Goal: Find specific page/section: Find specific page/section

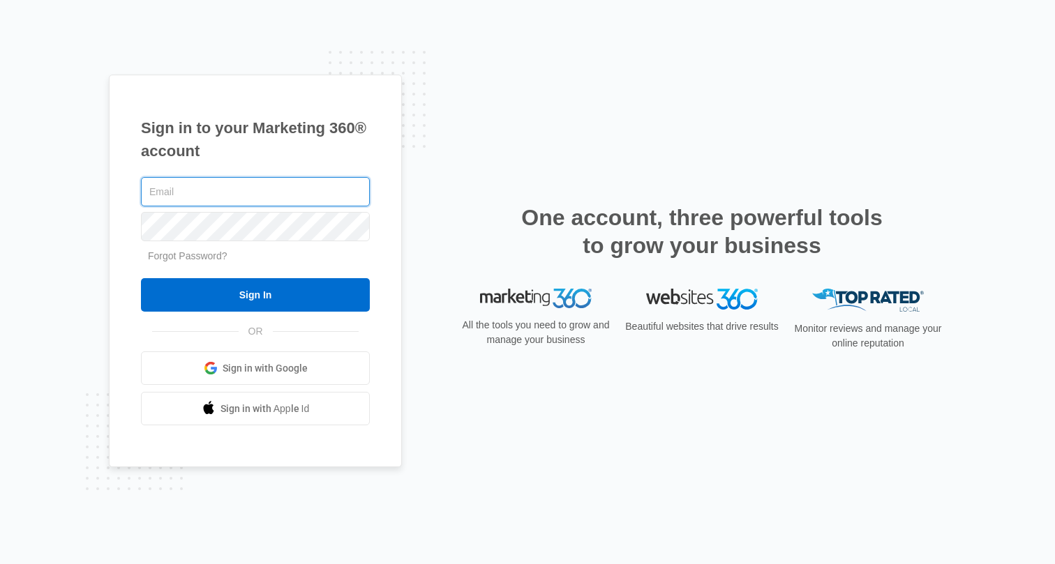
click at [286, 187] on input "text" at bounding box center [255, 191] width 229 height 29
type input "[PERSON_NAME][EMAIL_ADDRESS][DOMAIN_NAME]"
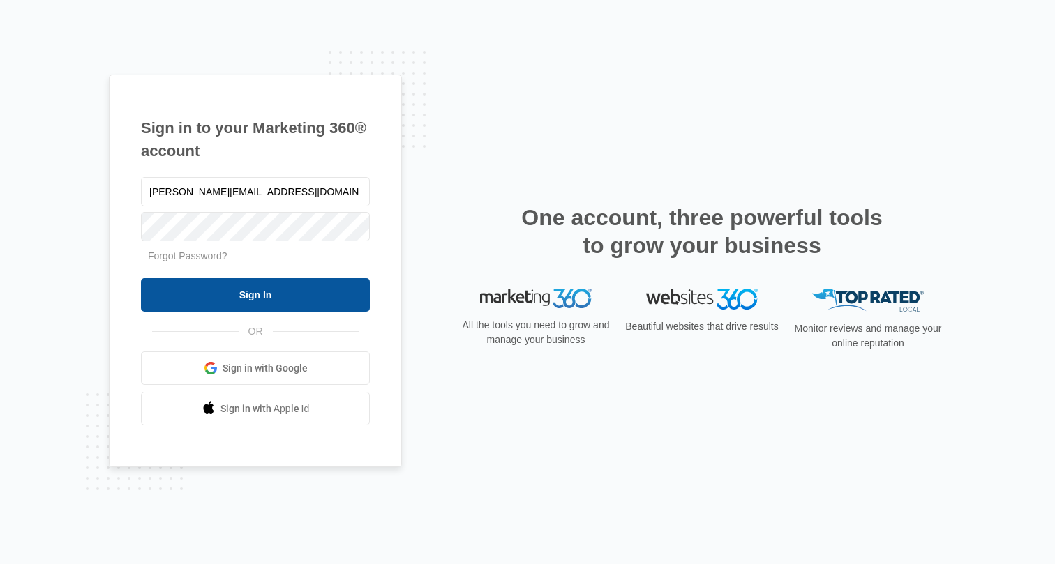
click at [238, 296] on input "Sign In" at bounding box center [255, 294] width 229 height 33
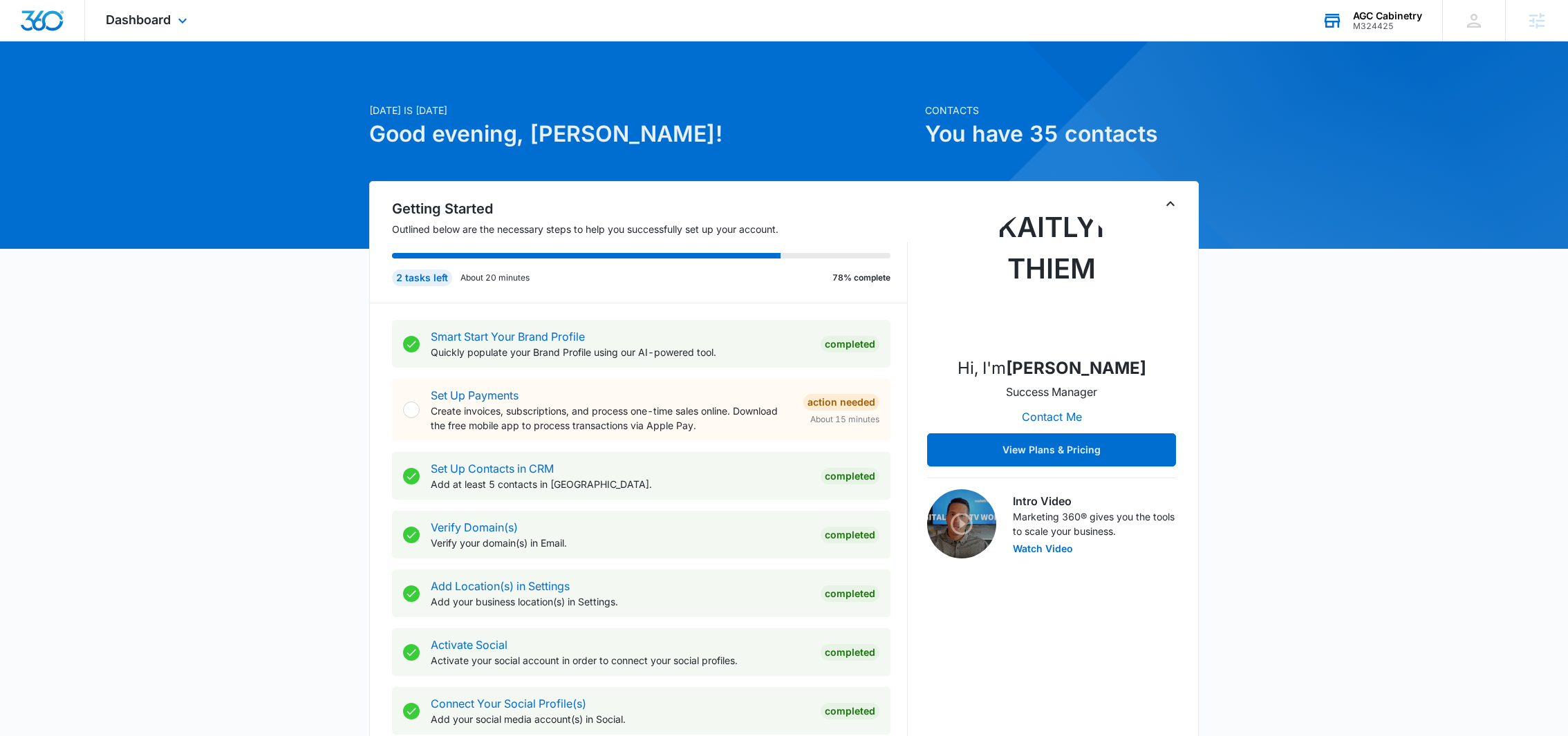
click at [1373, 27] on div "M324425" at bounding box center [1388, 27] width 69 height 10
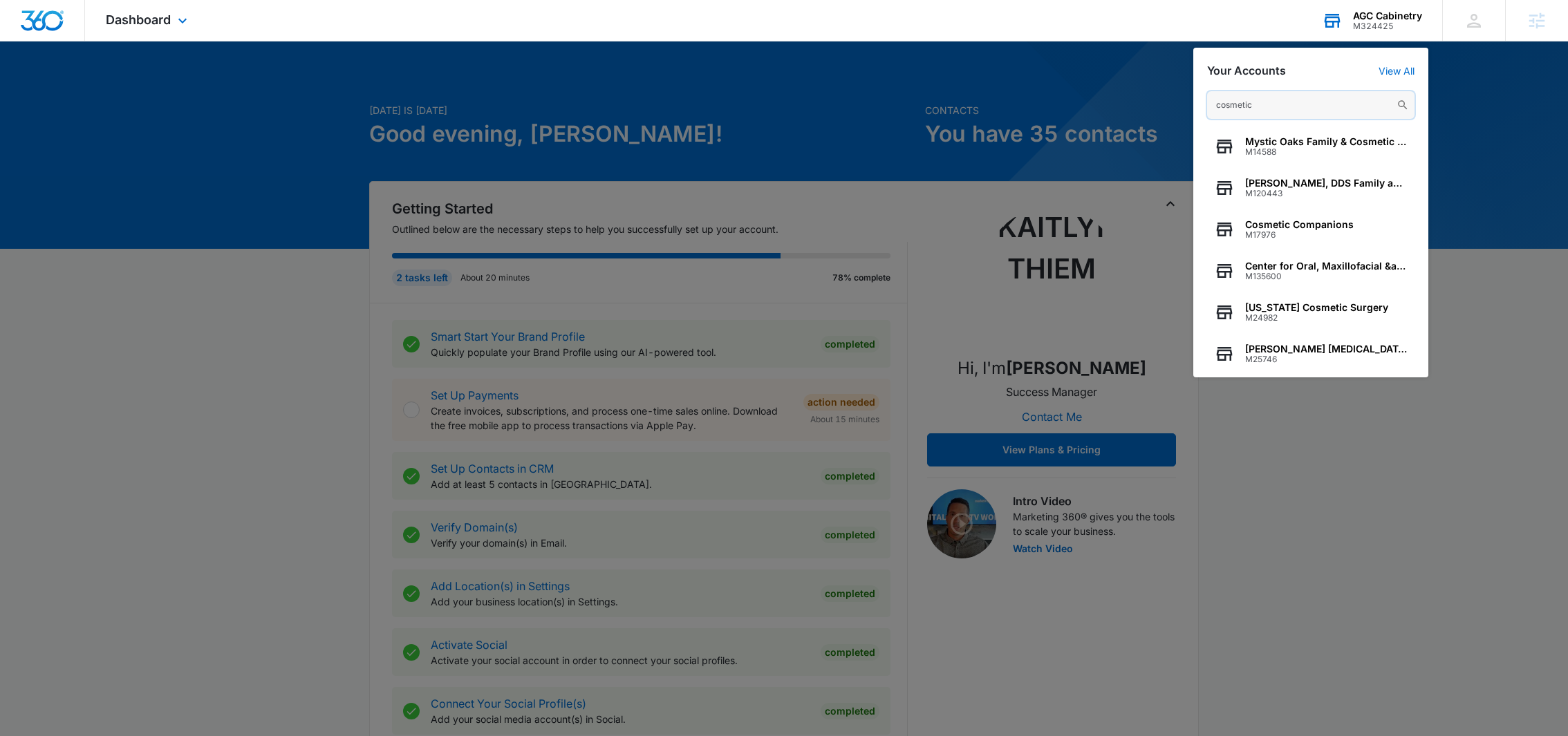
click at [1261, 108] on input "cosmetic" at bounding box center [1310, 105] width 207 height 28
click at [1261, 98] on input "ultra" at bounding box center [1310, 105] width 207 height 28
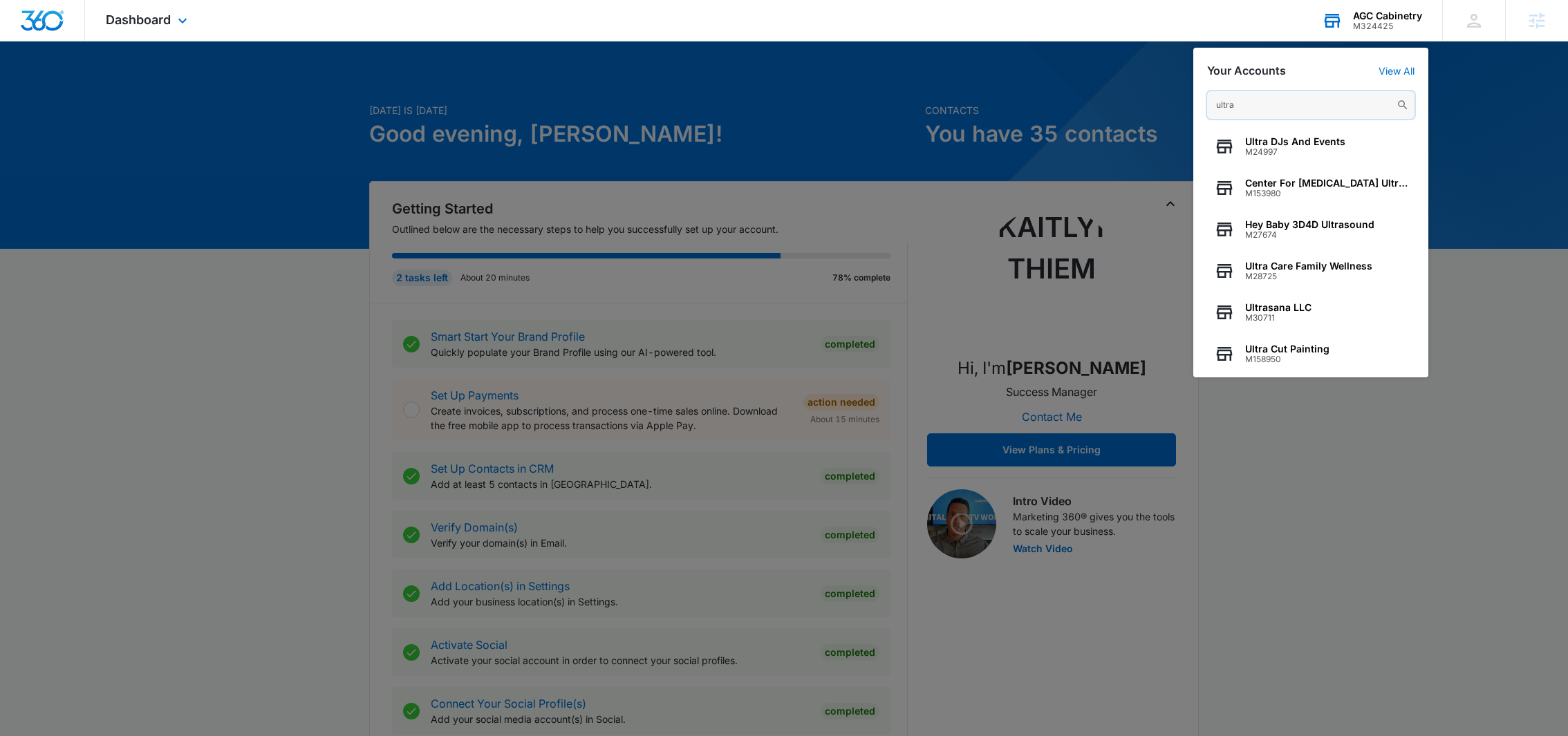
paste input "Undo Aesthetics"
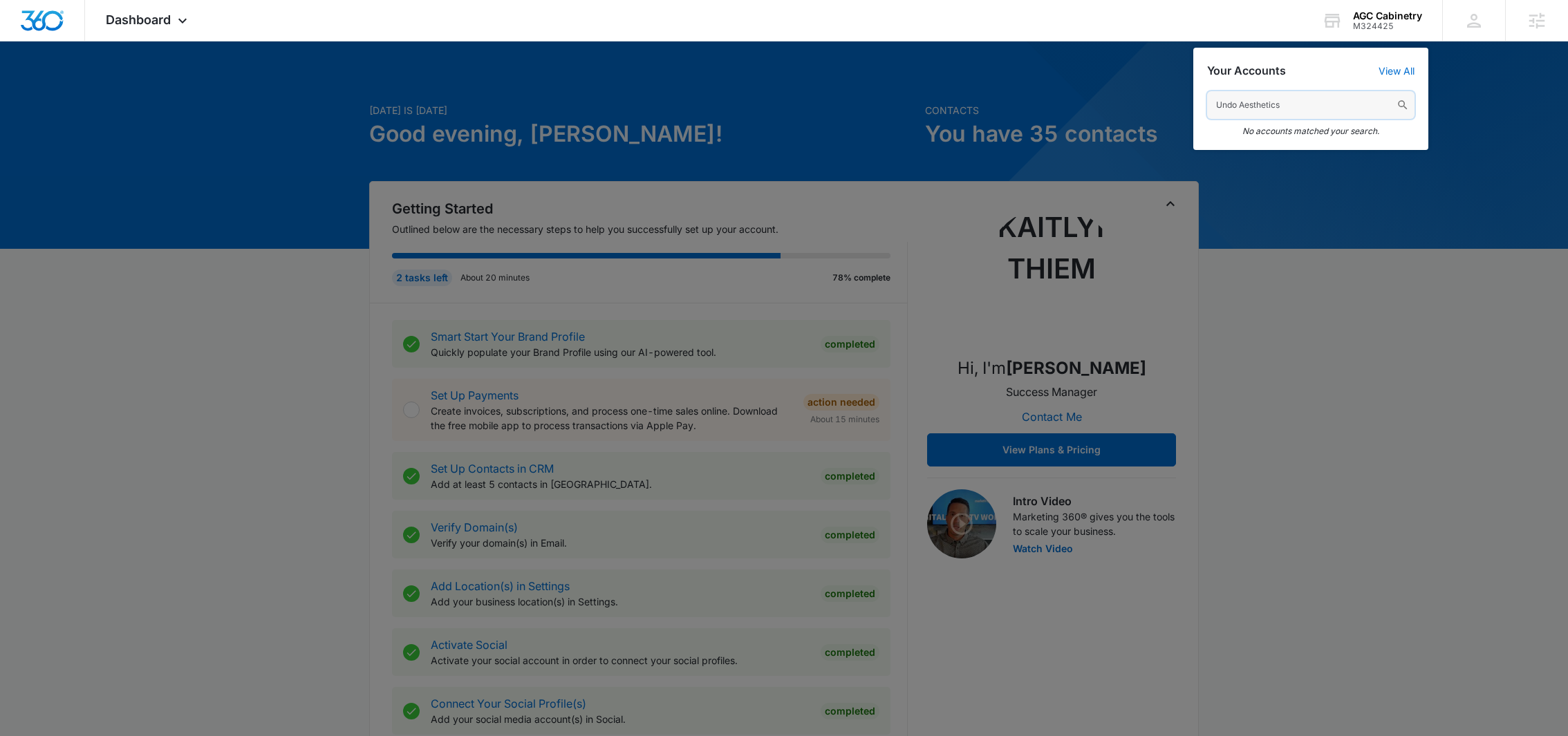
type input "Undo Aesthetics"
click at [1311, 106] on input "Undo Aesthetics" at bounding box center [1310, 105] width 207 height 28
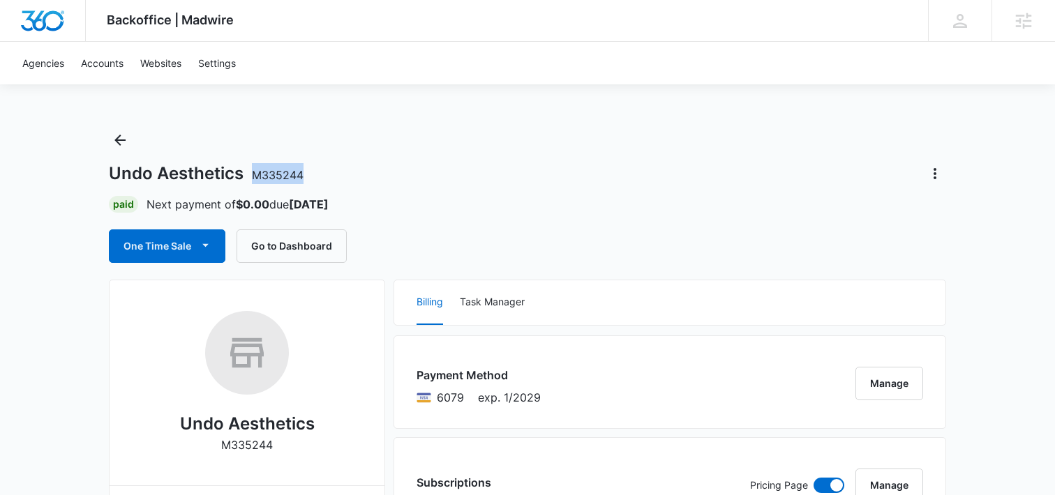
drag, startPoint x: 254, startPoint y: 174, endPoint x: 356, endPoint y: 174, distance: 101.9
click at [356, 174] on div "Undo Aesthetics M335244" at bounding box center [527, 174] width 837 height 22
copy span "M335244"
click at [964, 23] on icon at bounding box center [960, 21] width 14 height 14
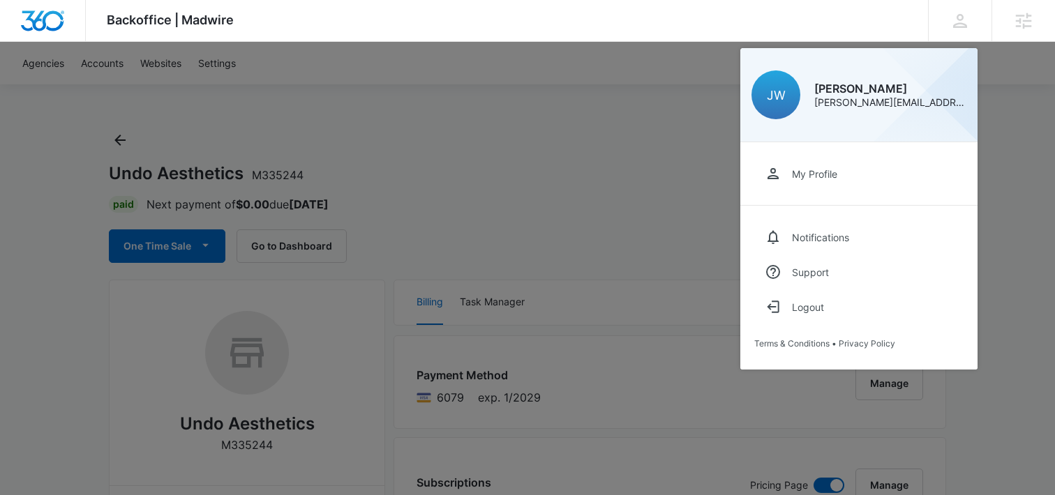
click at [663, 152] on div at bounding box center [527, 247] width 1055 height 495
